Goal: Find specific page/section: Find specific page/section

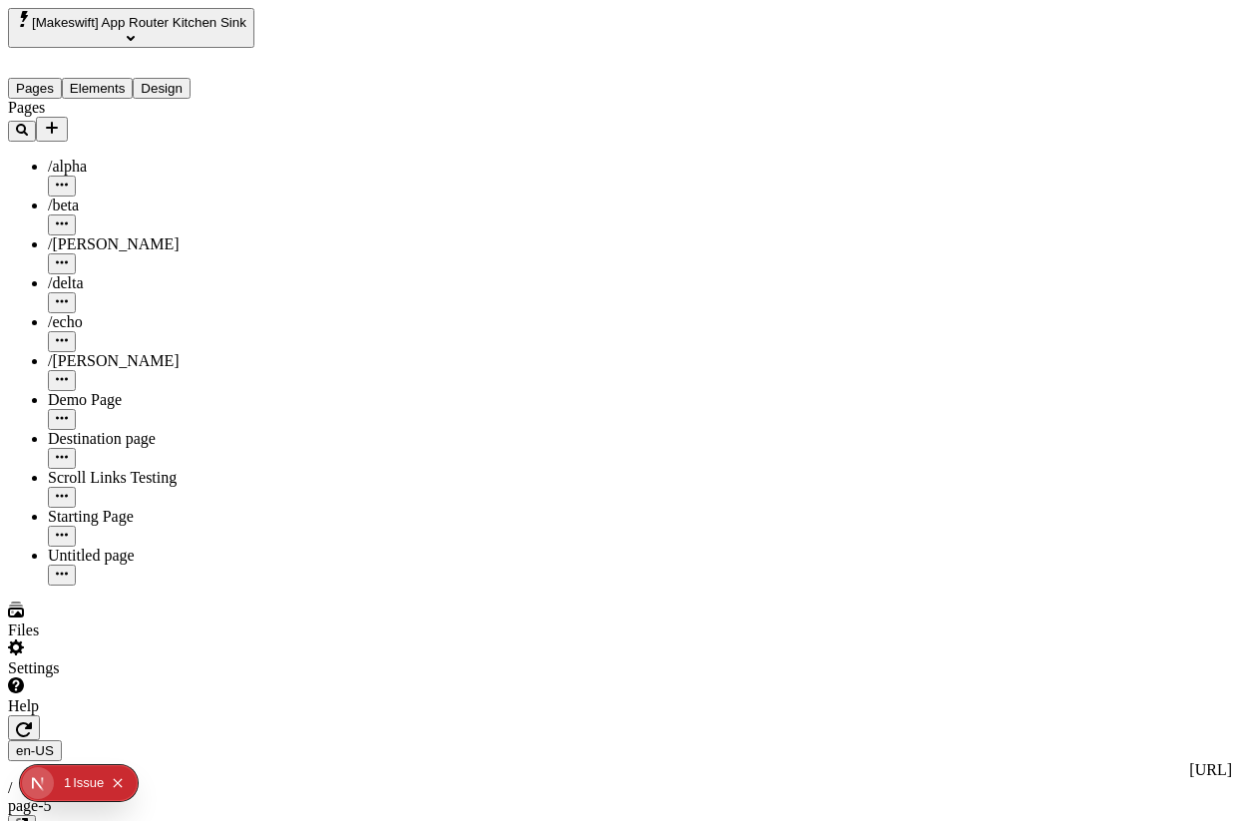
click at [275, 715] on div at bounding box center [146, 715] width 276 height 0
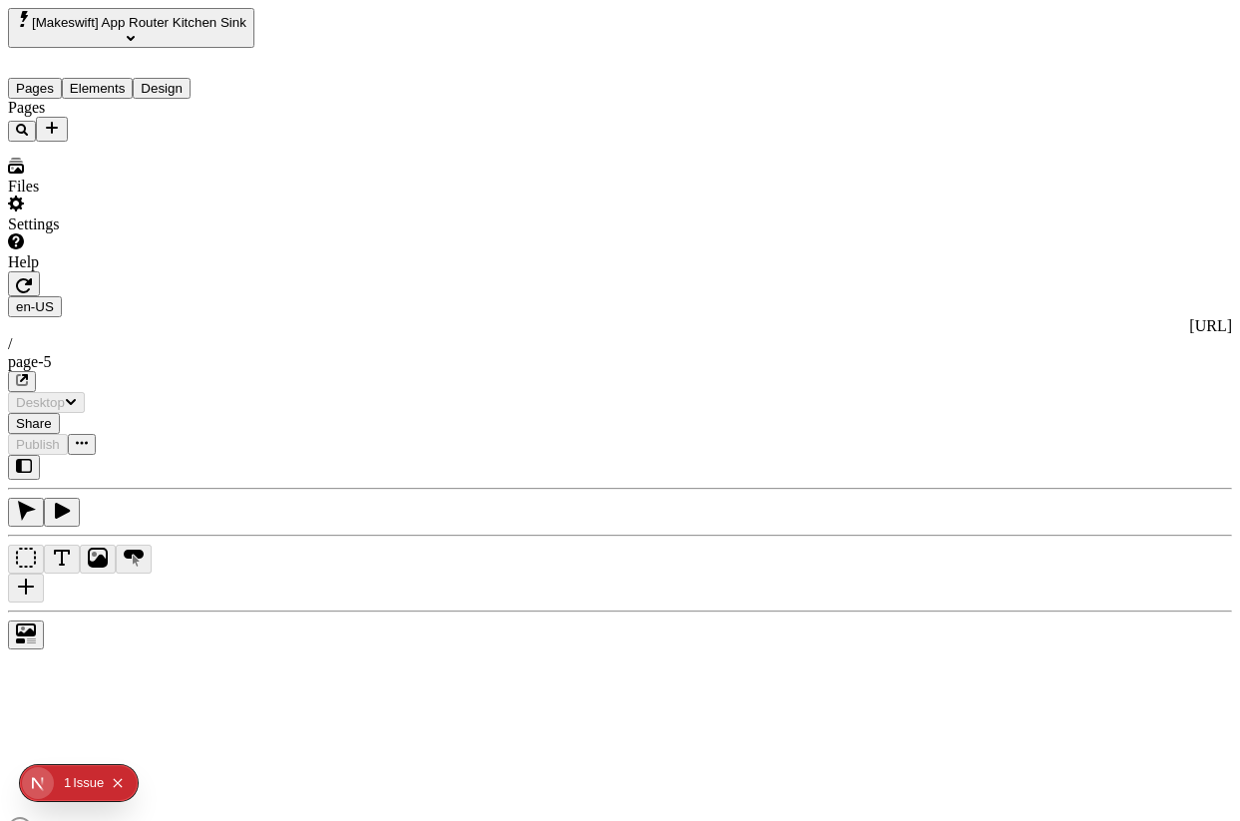
type input "/page-5"
